Goal: Task Accomplishment & Management: Use online tool/utility

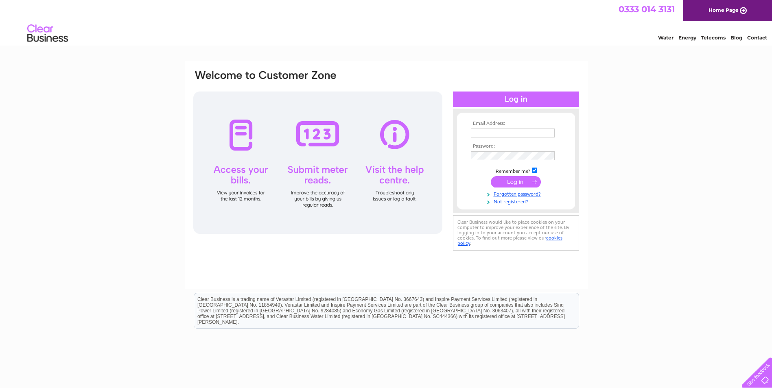
type input "kelvin.books@btopenworld.com"
click at [518, 181] on input "submit" at bounding box center [516, 181] width 50 height 11
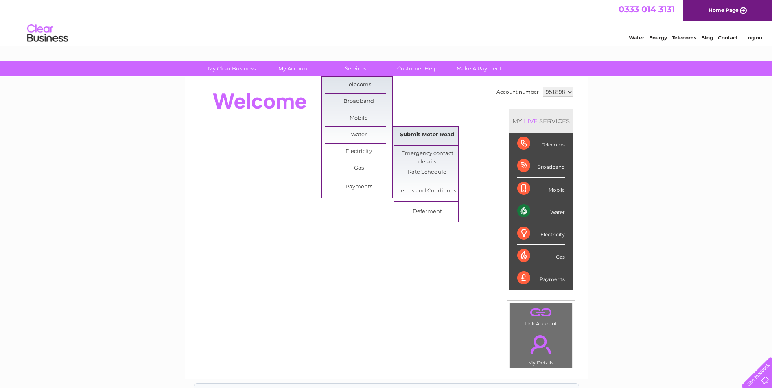
click at [436, 134] on link "Submit Meter Read" at bounding box center [426, 135] width 67 height 16
